Goal: Transaction & Acquisition: Purchase product/service

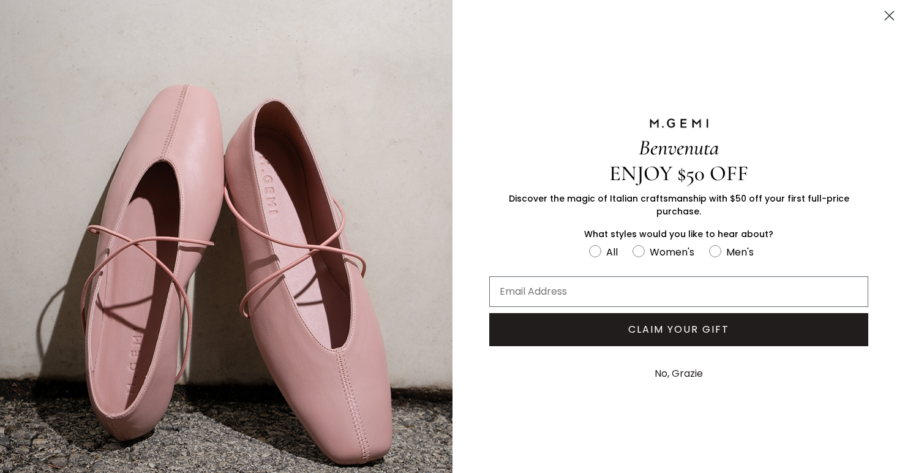
click at [886, 11] on circle "Close dialog" at bounding box center [889, 16] width 20 height 20
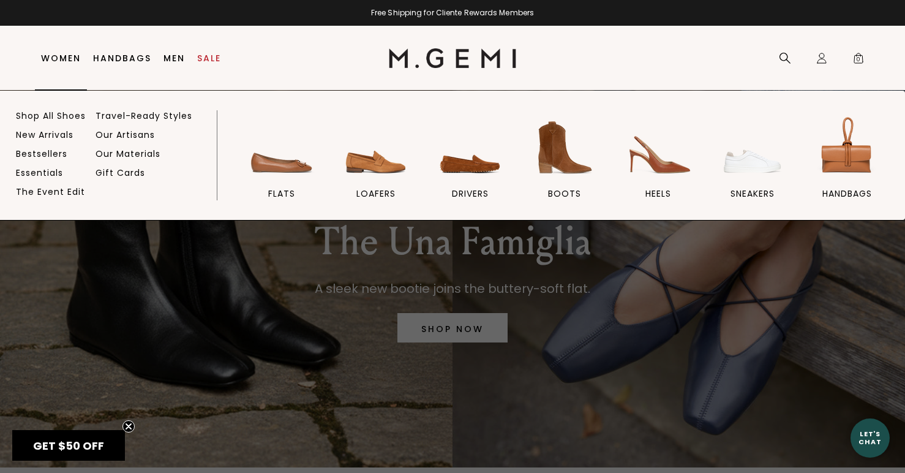
click at [66, 53] on link "Women" at bounding box center [61, 58] width 40 height 10
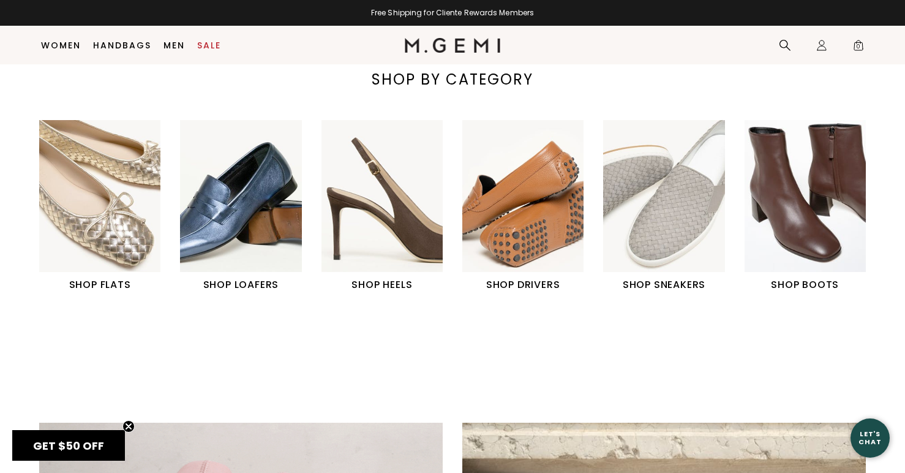
scroll to position [417, 0]
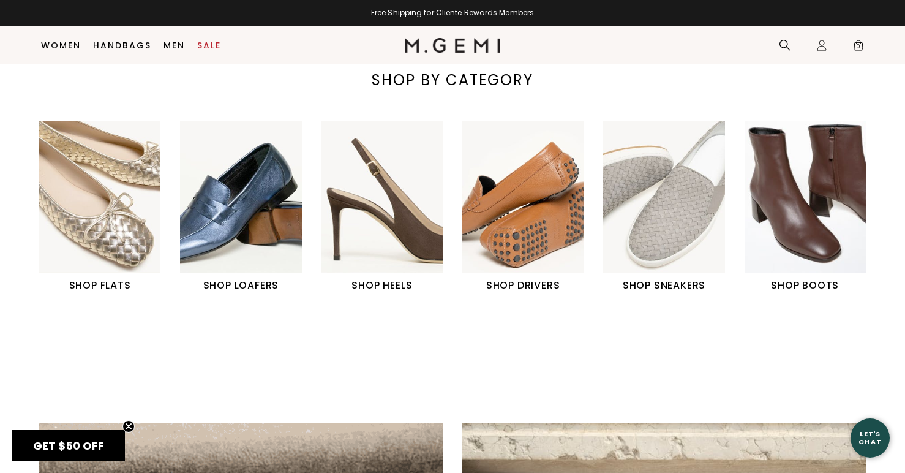
click at [383, 285] on h1 "SHOP HEELS" at bounding box center [381, 285] width 121 height 15
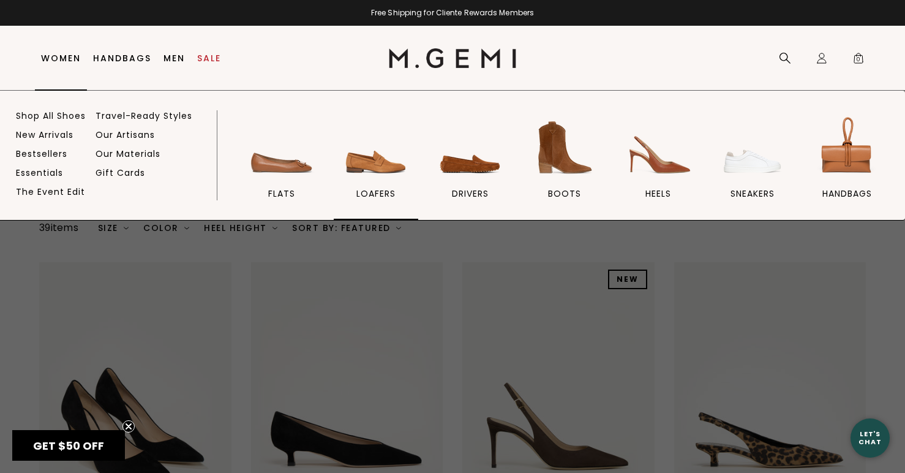
click at [356, 171] on img at bounding box center [376, 147] width 69 height 69
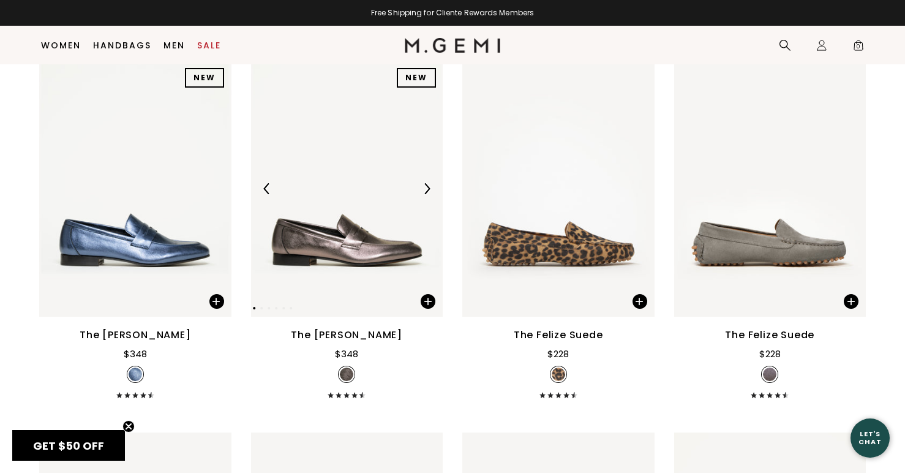
scroll to position [1704, 0]
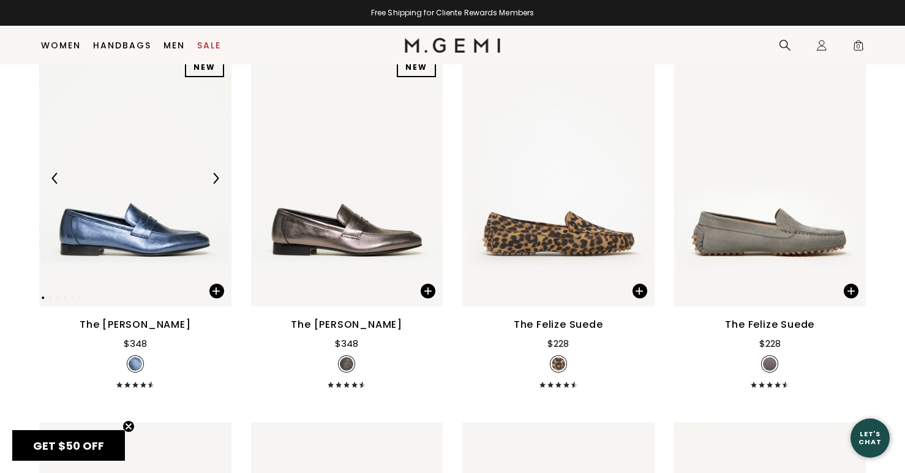
click at [175, 203] on img at bounding box center [135, 178] width 192 height 256
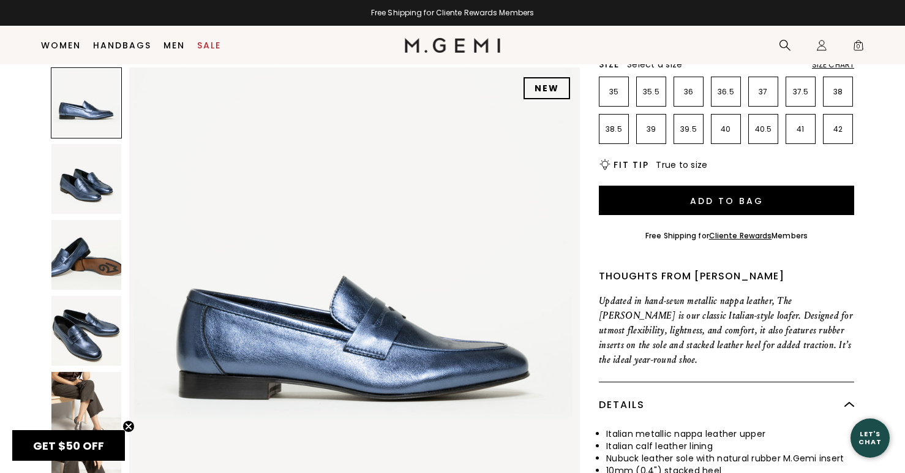
scroll to position [371, 0]
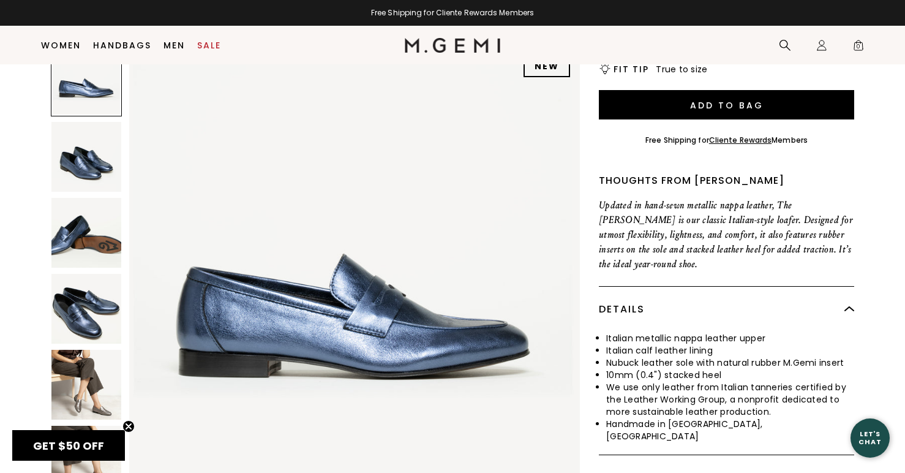
click at [78, 350] on img at bounding box center [86, 385] width 70 height 70
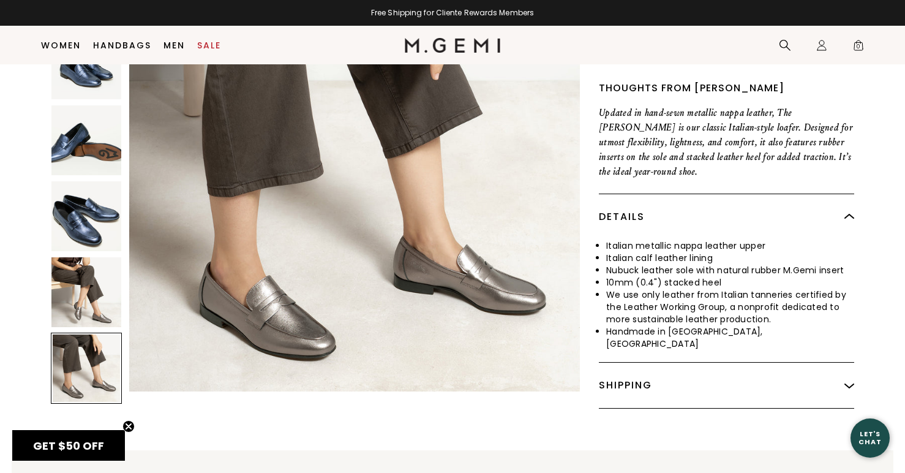
scroll to position [342, 0]
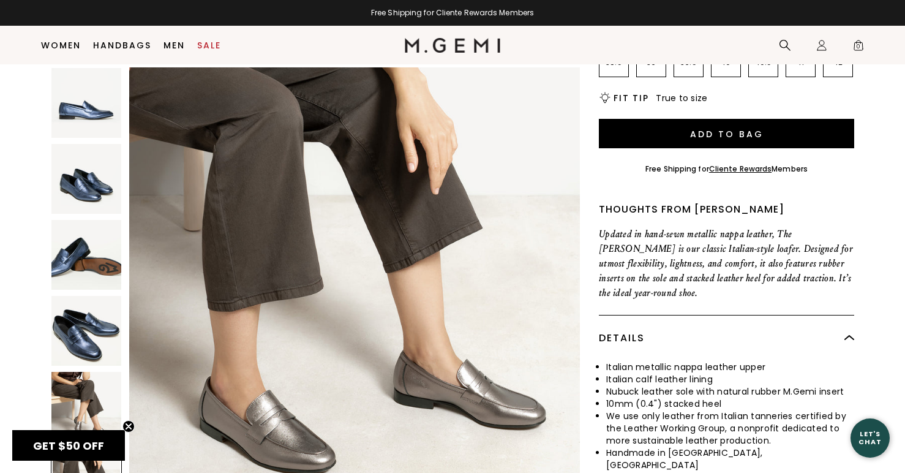
click at [81, 313] on img at bounding box center [86, 331] width 70 height 70
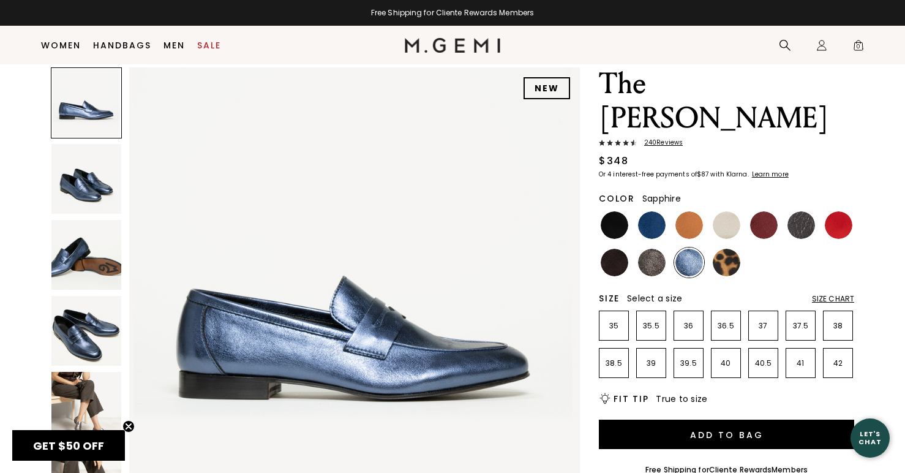
scroll to position [39, 0]
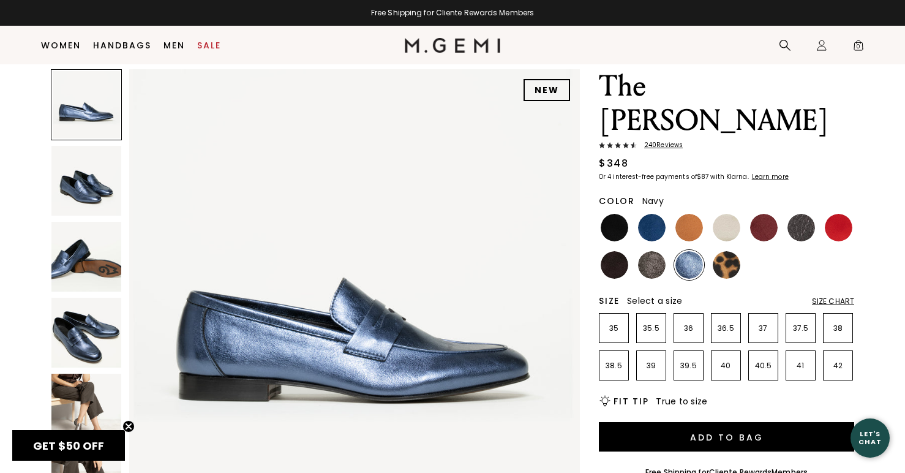
click at [650, 214] on img at bounding box center [652, 228] width 28 height 28
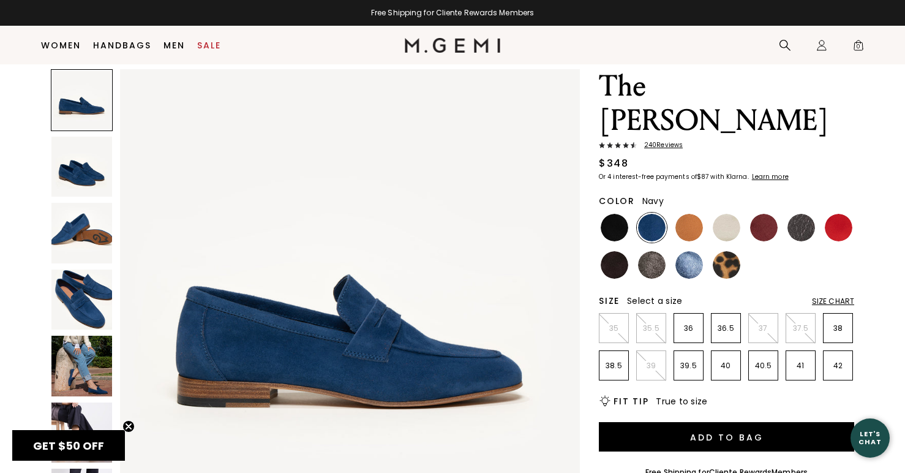
click at [81, 359] on img at bounding box center [81, 365] width 61 height 61
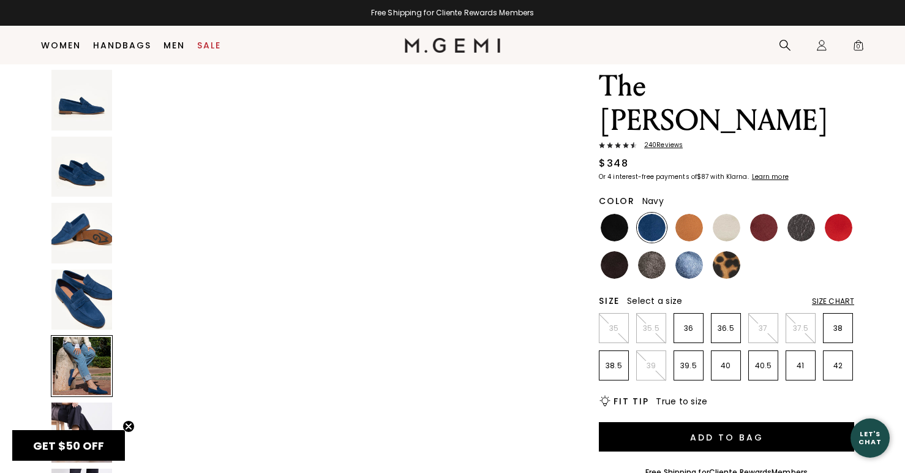
scroll to position [1978, 0]
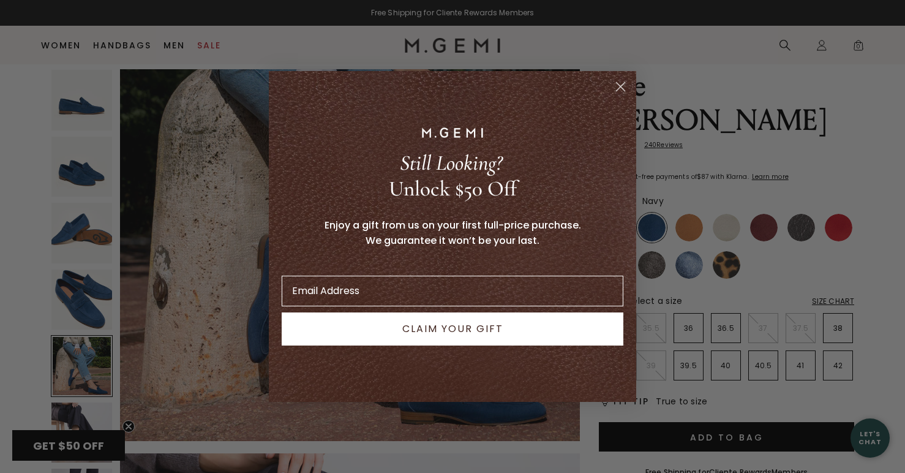
click at [625, 84] on circle "Close dialog" at bounding box center [620, 87] width 20 height 20
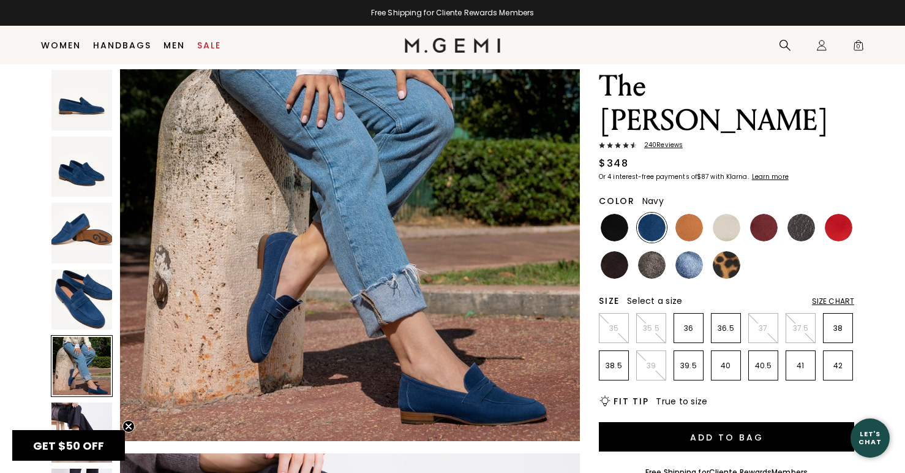
click at [79, 360] on div at bounding box center [82, 366] width 62 height 62
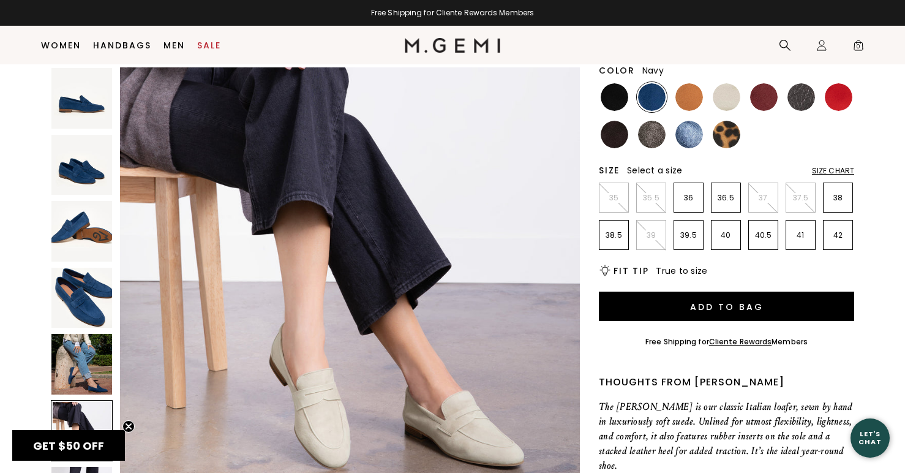
scroll to position [42, 0]
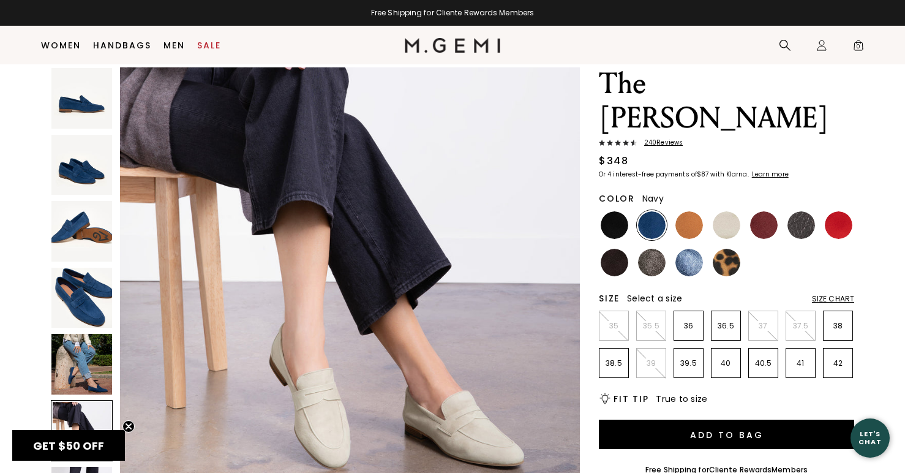
click at [723, 211] on img at bounding box center [727, 225] width 28 height 28
